Goal: Information Seeking & Learning: Understand process/instructions

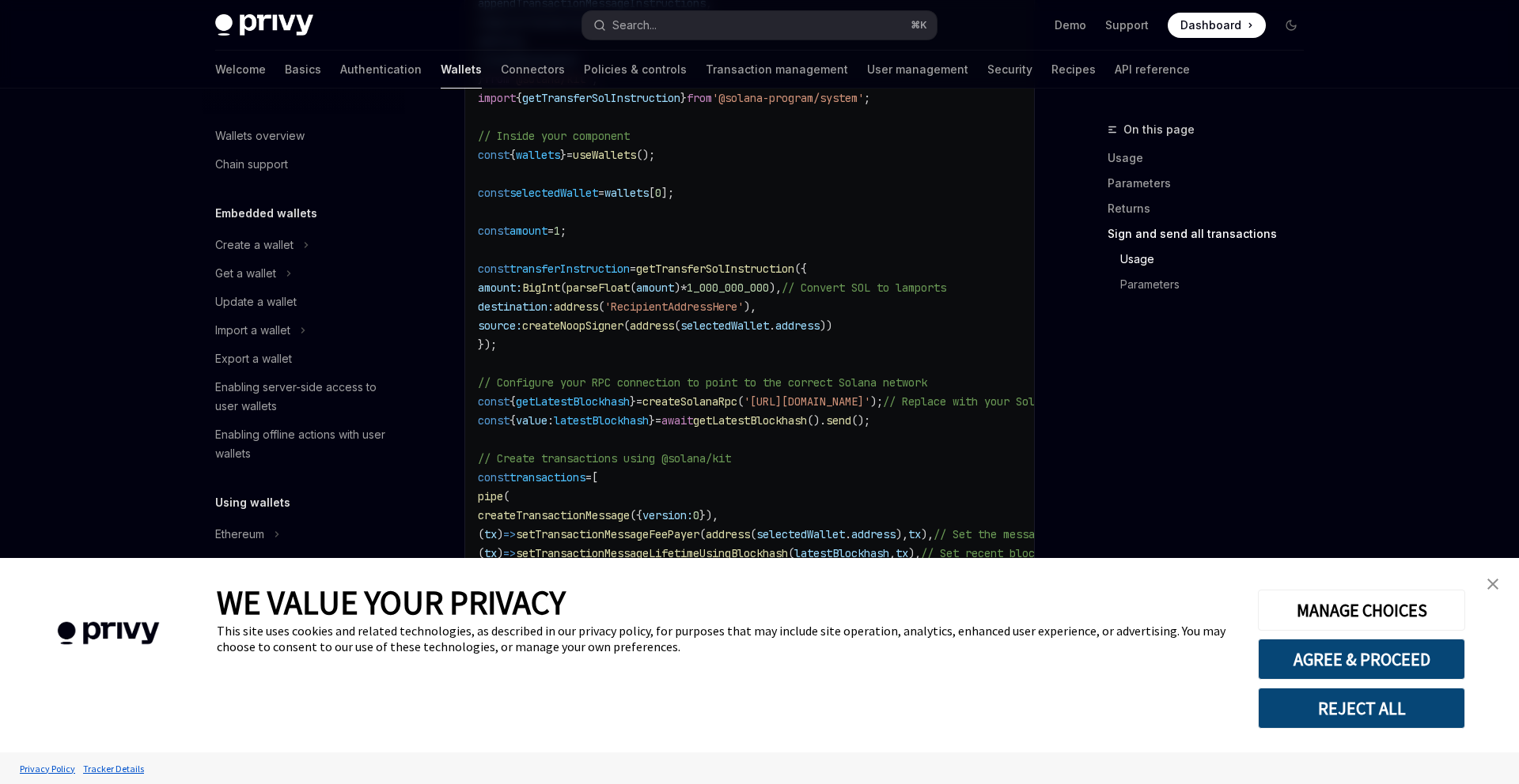
scroll to position [3035, 0]
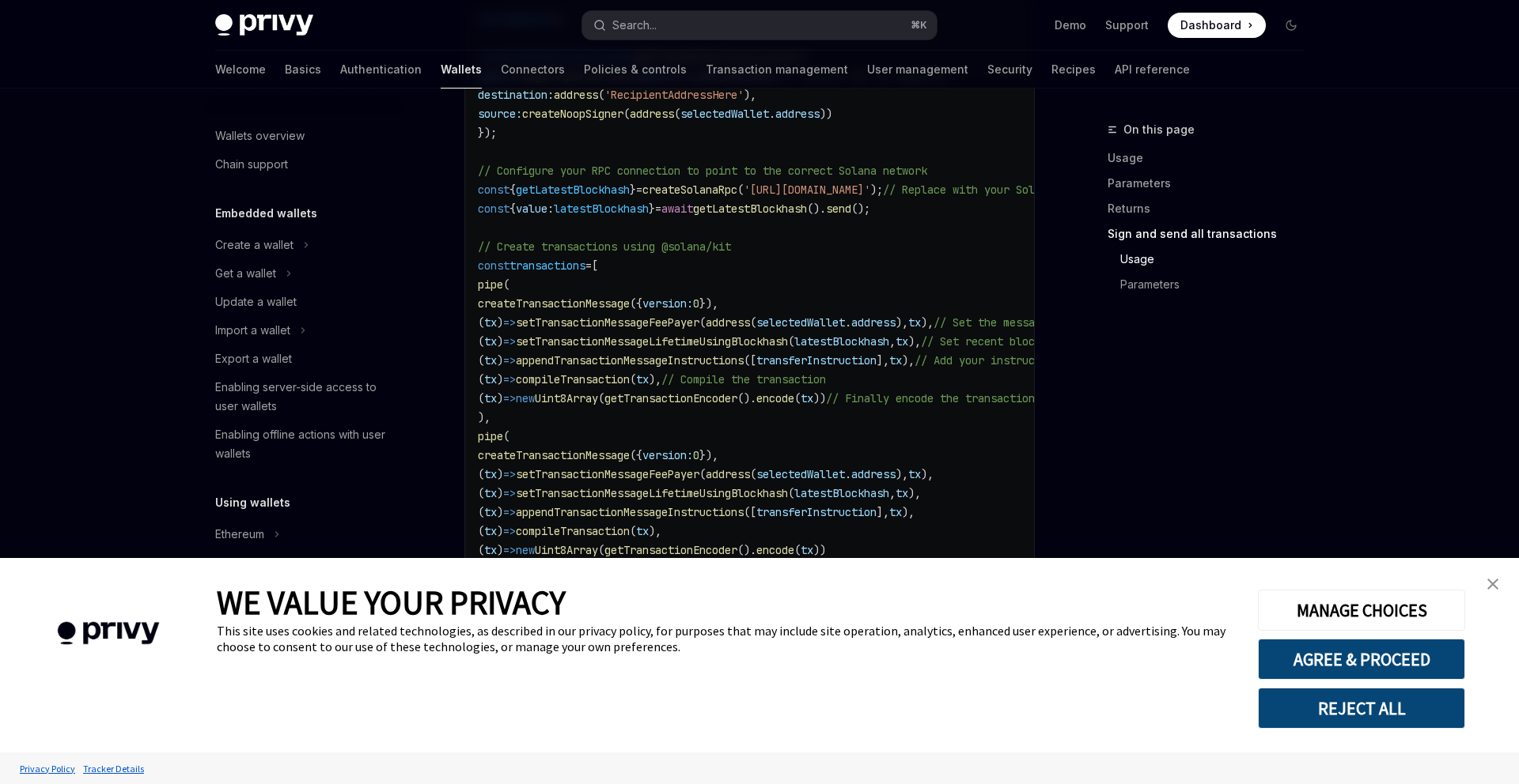
click at [1495, 583] on img "close banner" at bounding box center [1492, 584] width 11 height 11
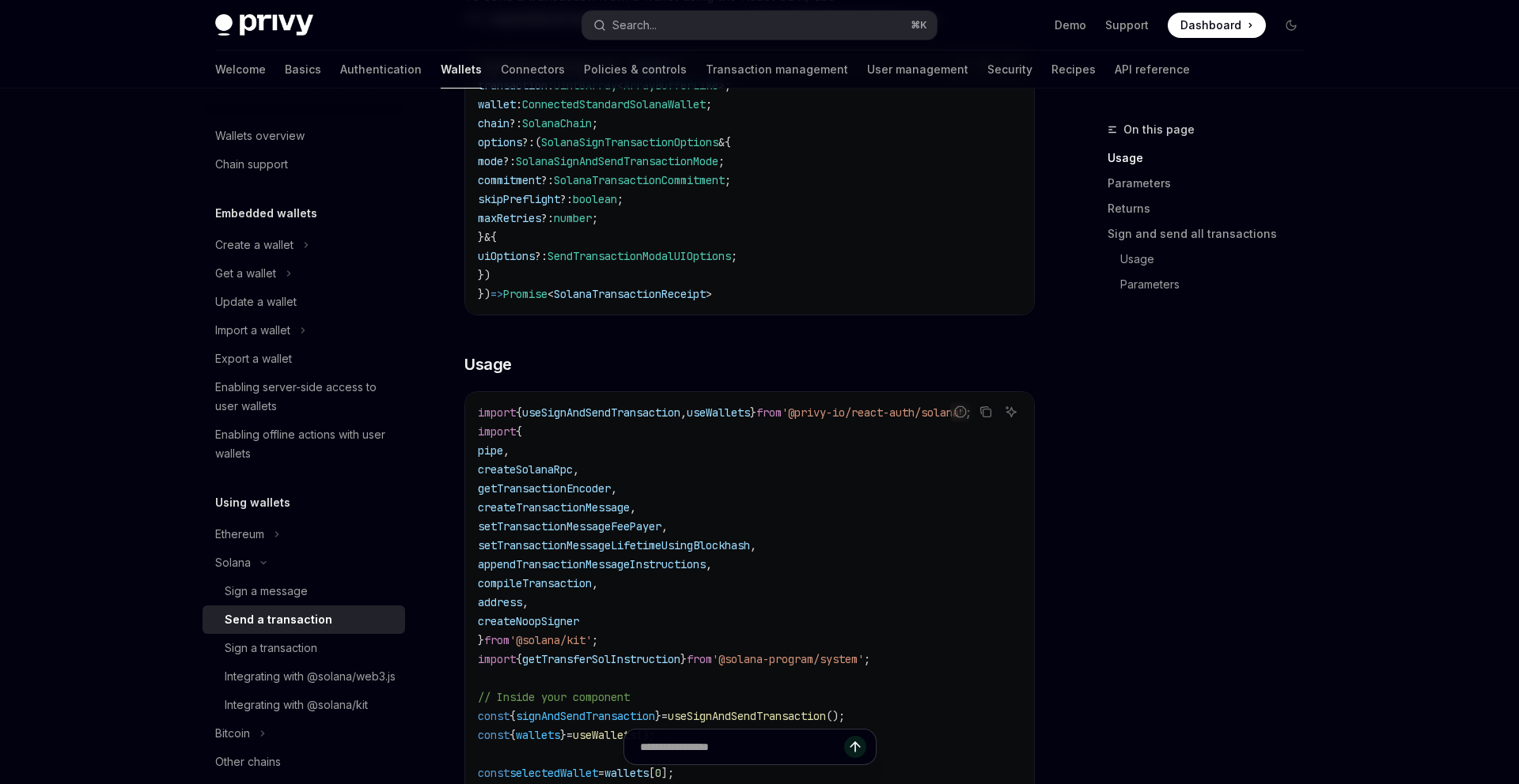
scroll to position [0, 0]
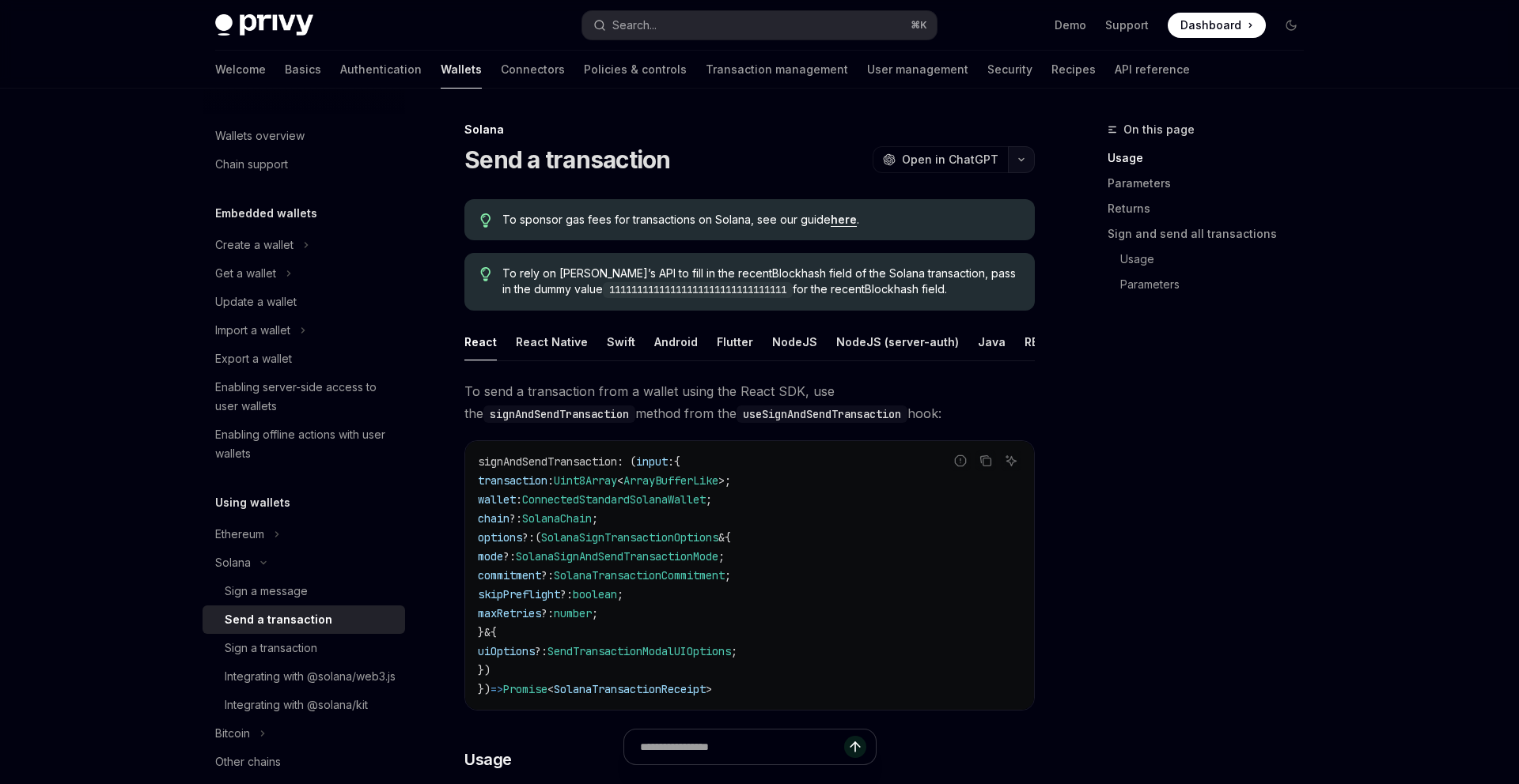
click at [1013, 162] on button "button" at bounding box center [1021, 160] width 27 height 27
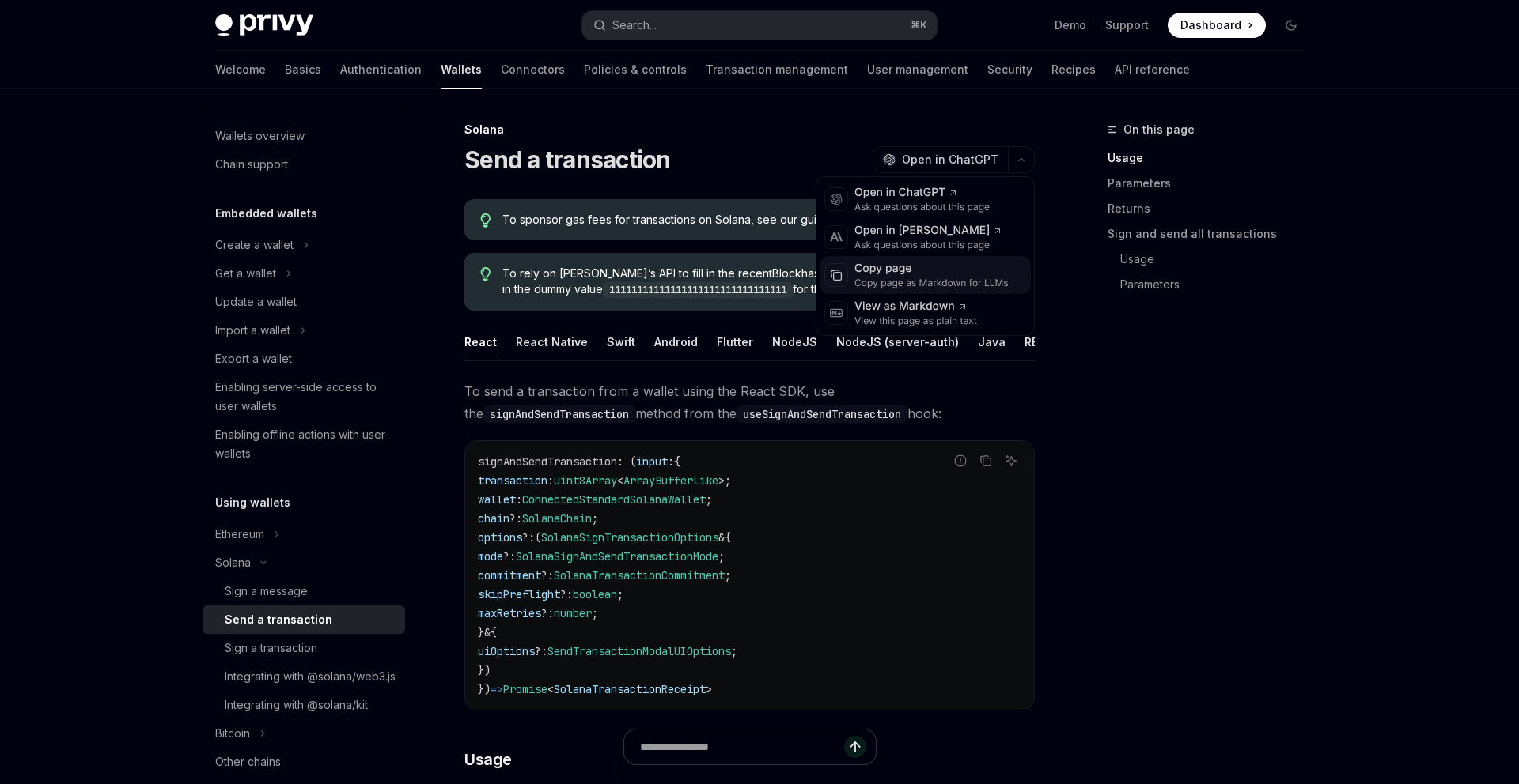
click at [954, 272] on div "Copy page" at bounding box center [931, 269] width 155 height 16
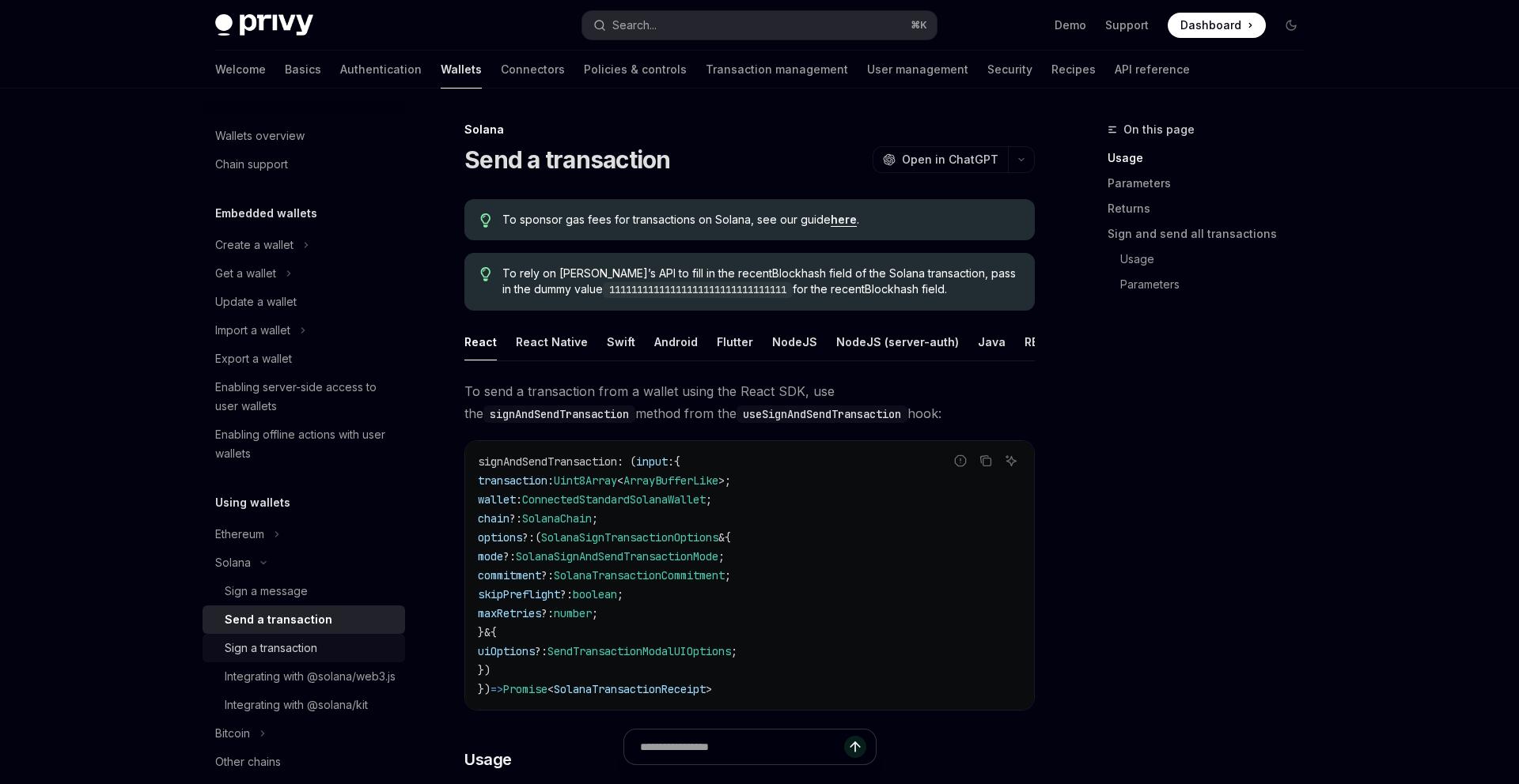
click at [280, 641] on div "Sign a transaction" at bounding box center [271, 649] width 93 height 19
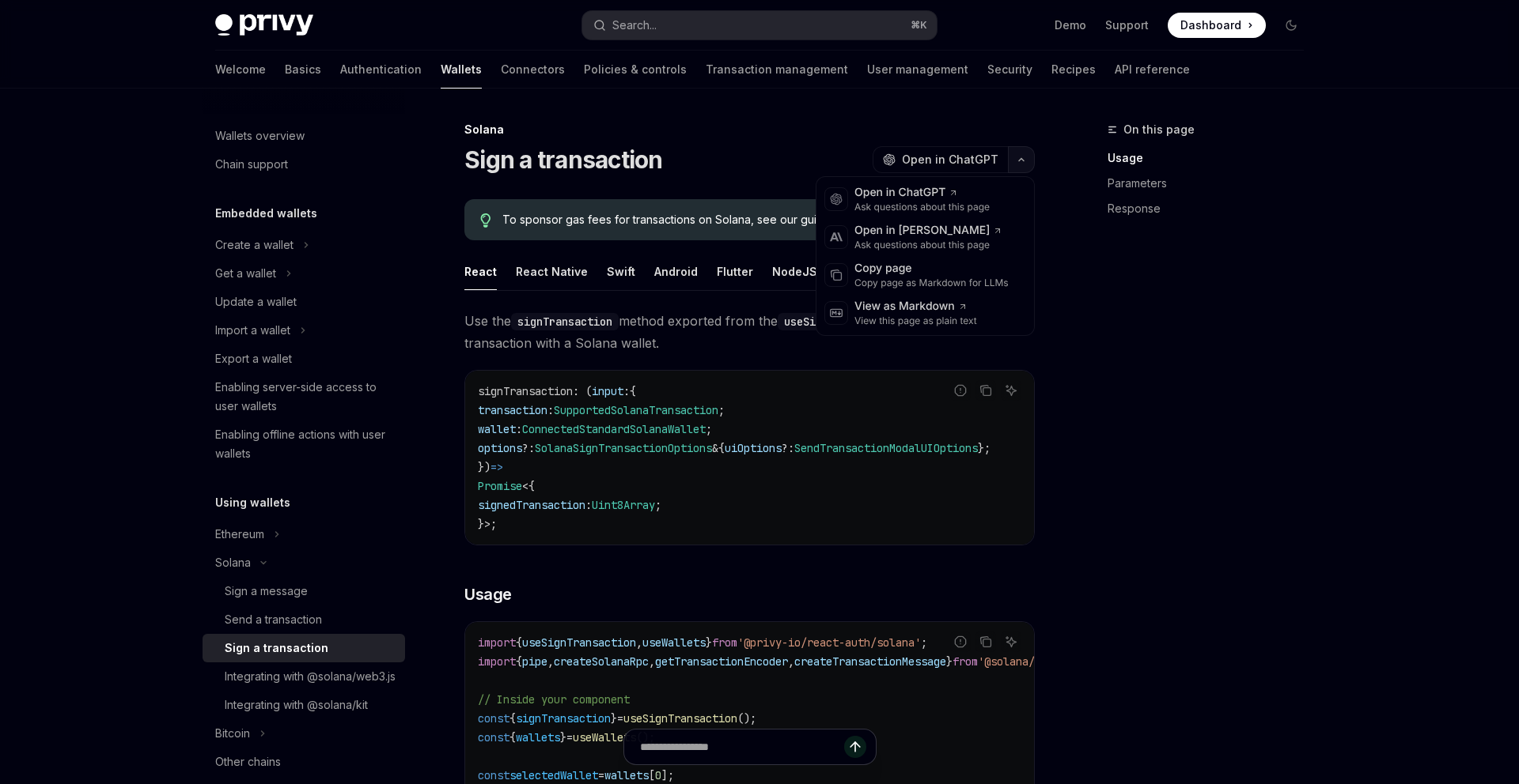
click at [1009, 163] on button "button" at bounding box center [1021, 160] width 27 height 27
click at [922, 290] on div "Copy page Copy page as Markdown for LLMs" at bounding box center [925, 274] width 211 height 38
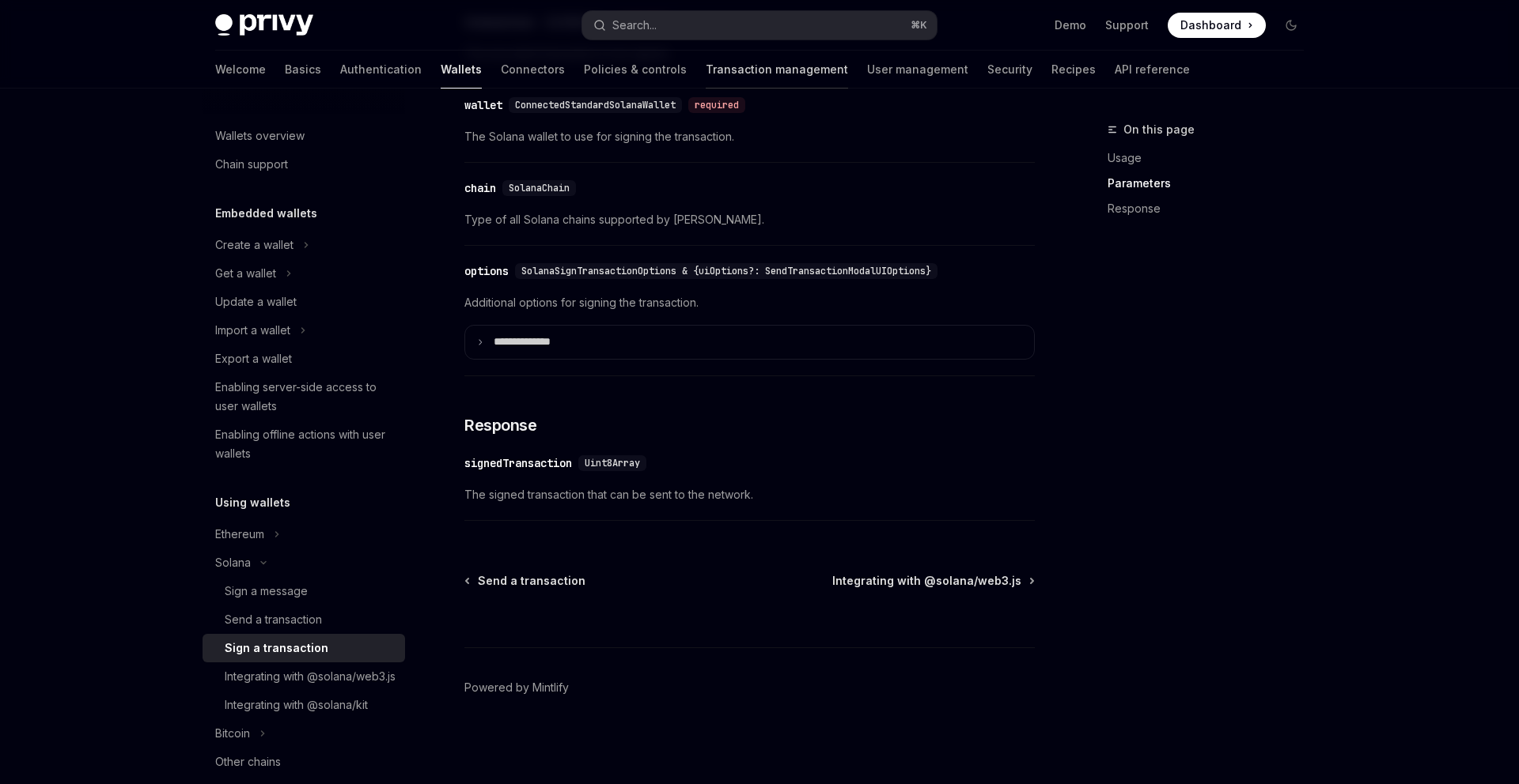
click at [706, 73] on link "Transaction management" at bounding box center [777, 69] width 142 height 38
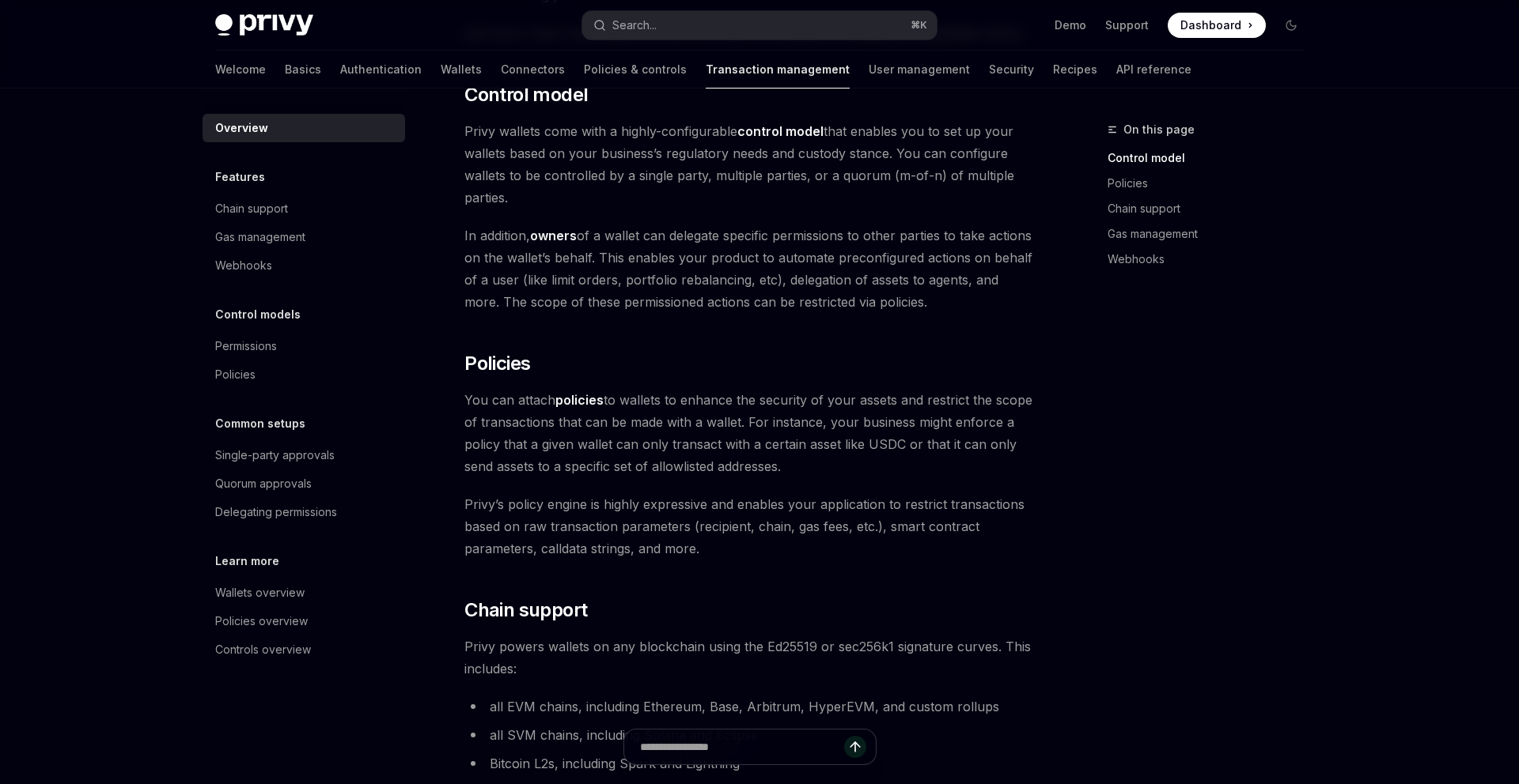
scroll to position [91, 0]
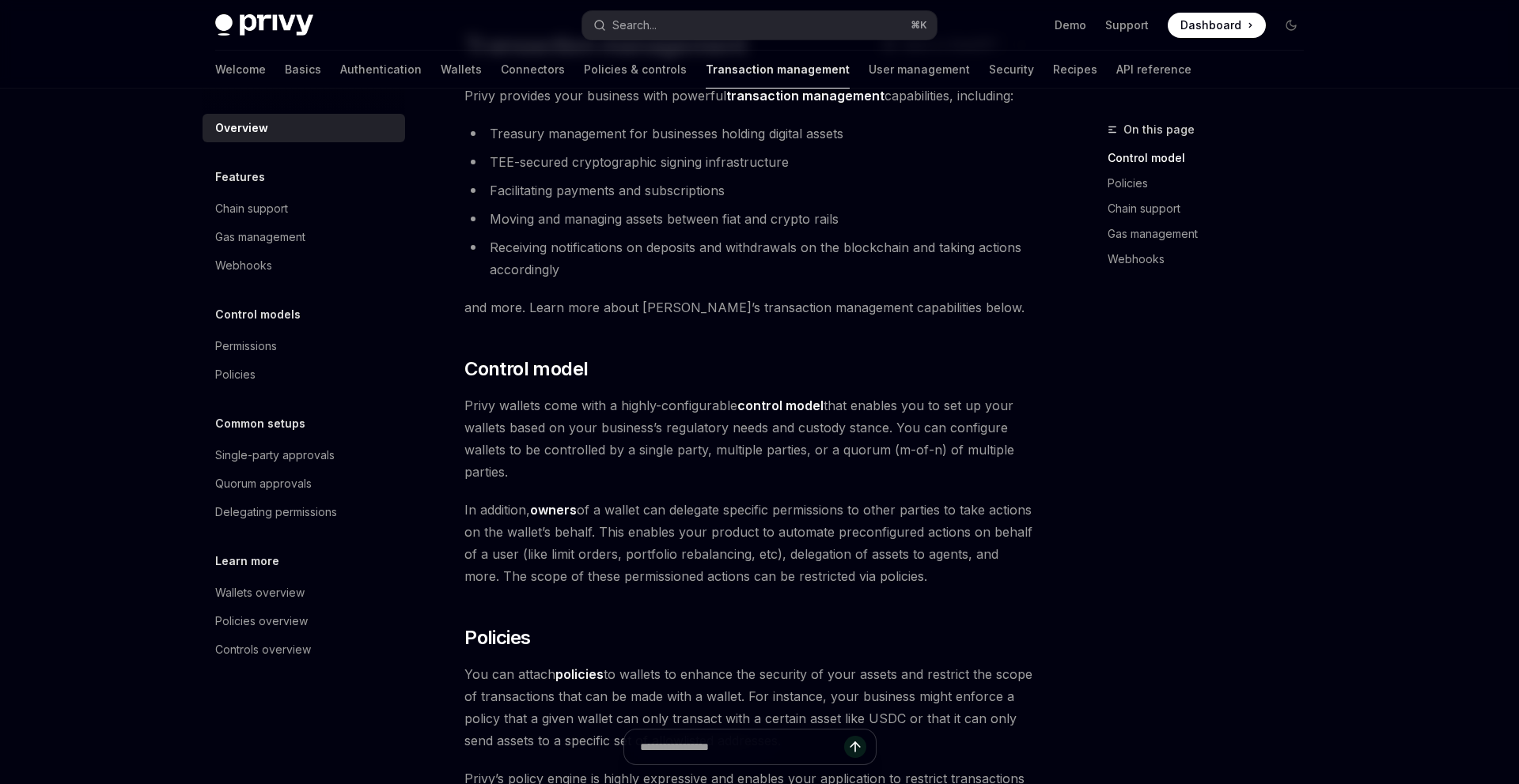
type textarea "*"
